Goal: Task Accomplishment & Management: Manage account settings

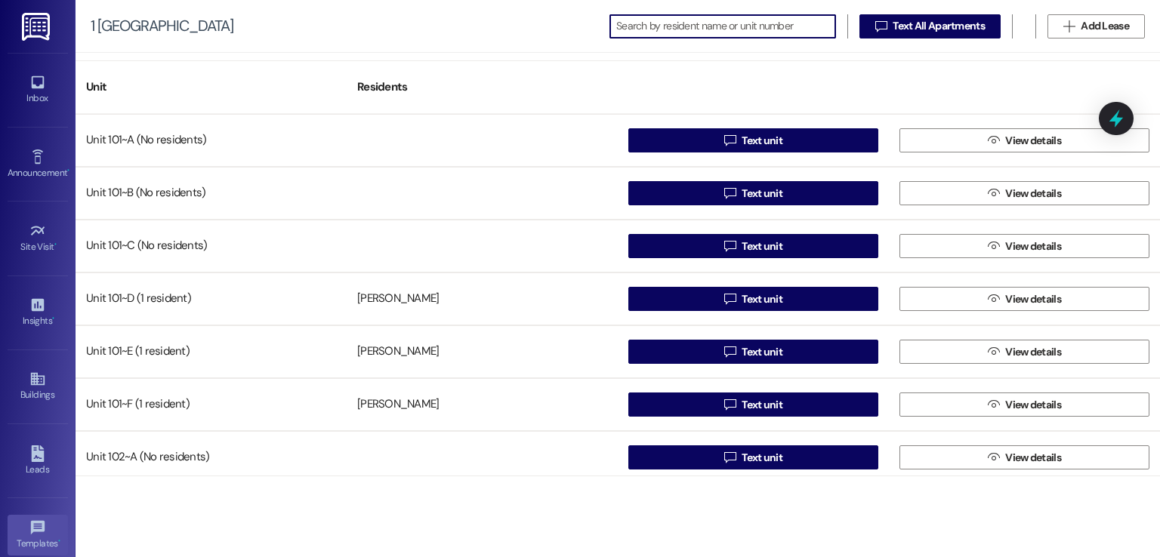
scroll to position [159, 0]
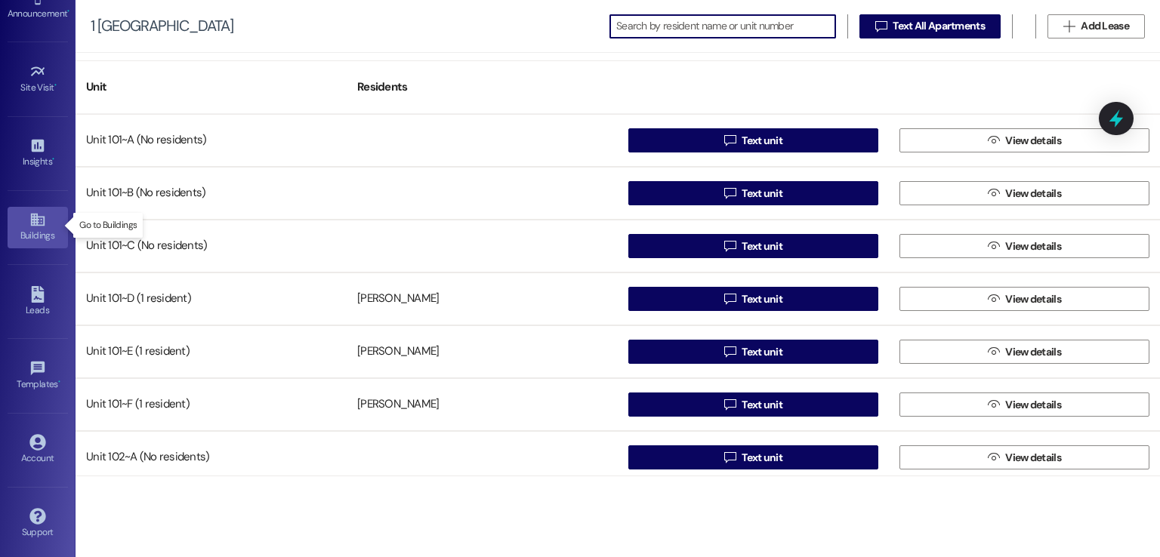
click at [33, 216] on icon at bounding box center [37, 219] width 17 height 17
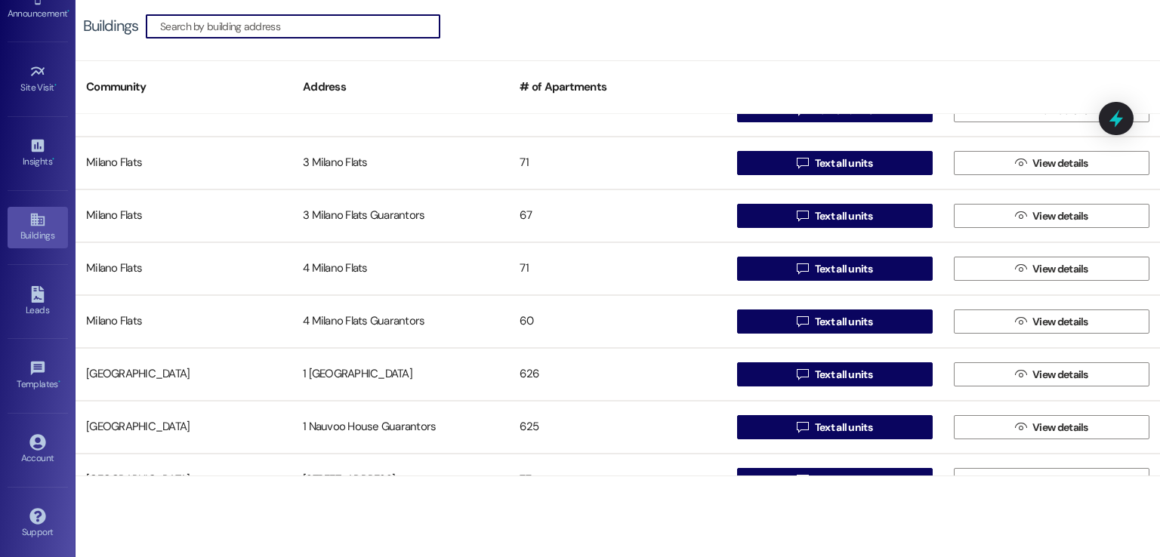
scroll to position [2114, 0]
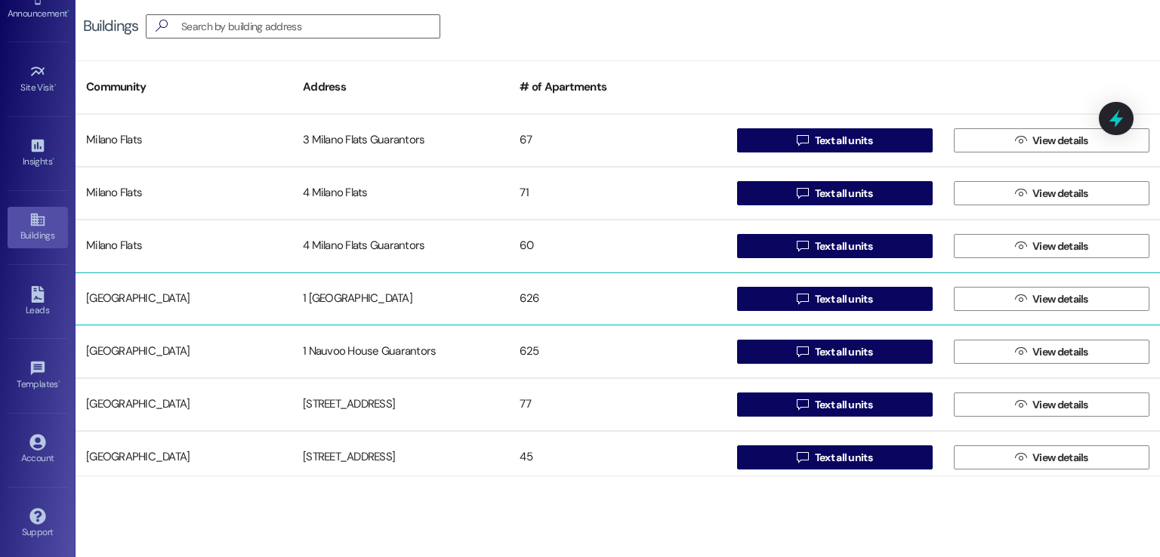
click at [346, 302] on div "1 [GEOGRAPHIC_DATA]" at bounding box center [400, 299] width 217 height 30
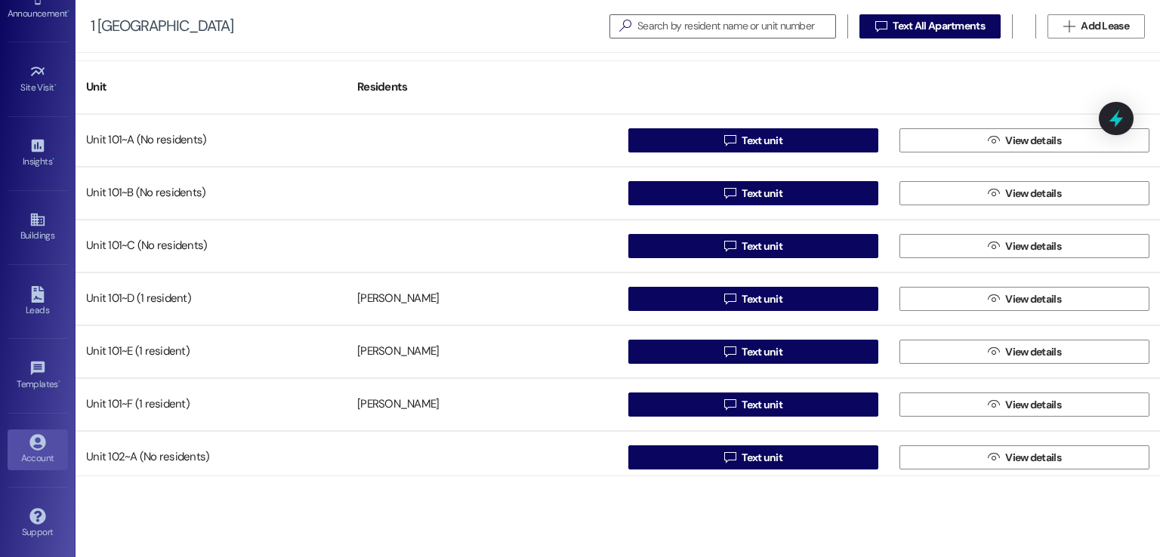
click at [27, 451] on div "Account" at bounding box center [38, 458] width 76 height 15
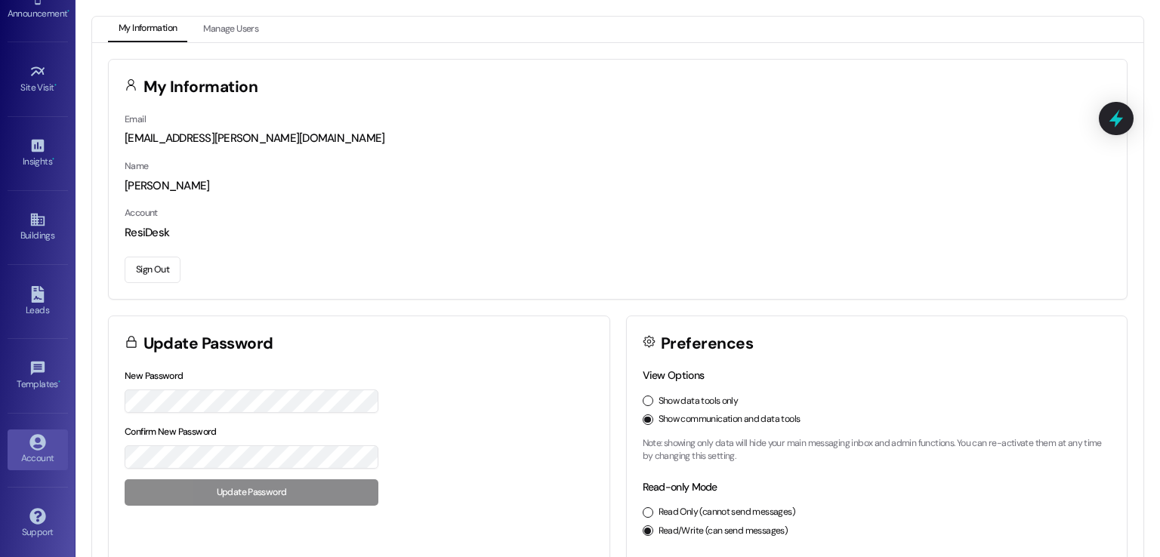
click at [148, 276] on button "Sign Out" at bounding box center [153, 270] width 56 height 26
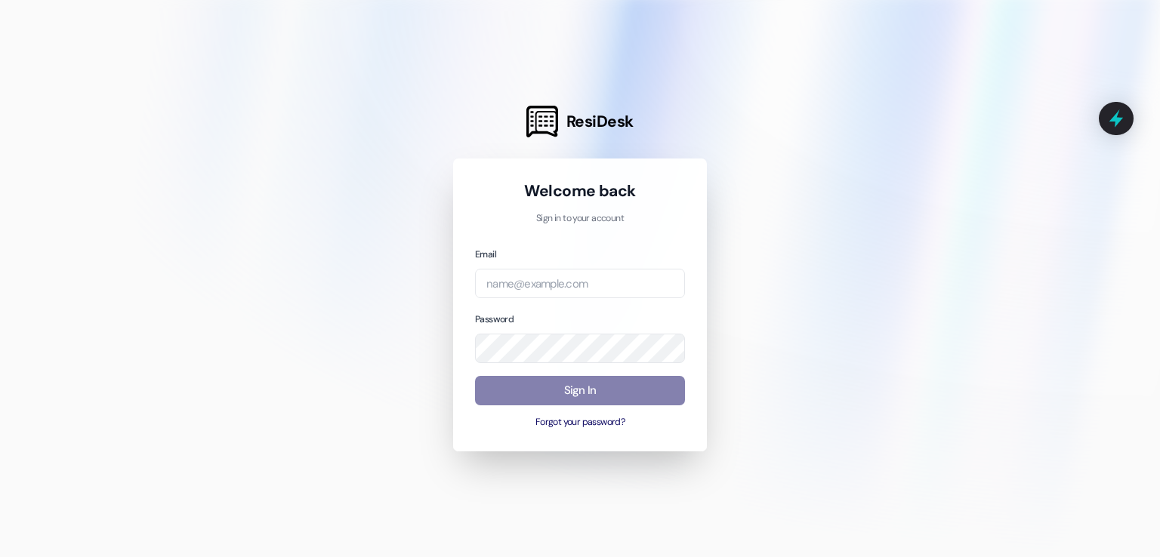
type input "[EMAIL_ADDRESS][PERSON_NAME][PERSON_NAME][DOMAIN_NAME]"
